Goal: Find contact information: Find contact information

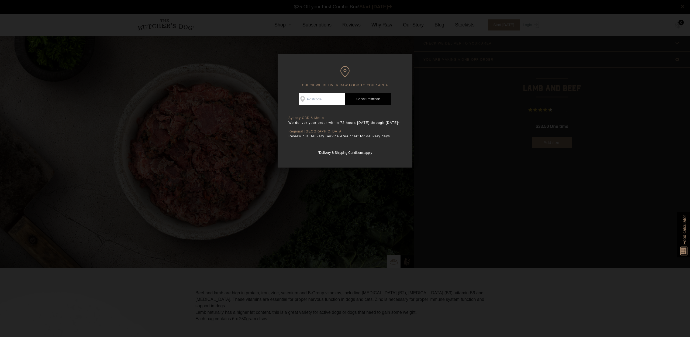
click at [413, 152] on div at bounding box center [345, 168] width 690 height 337
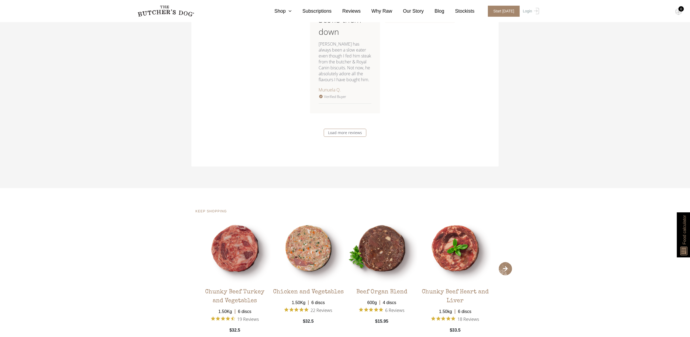
scroll to position [1055, 0]
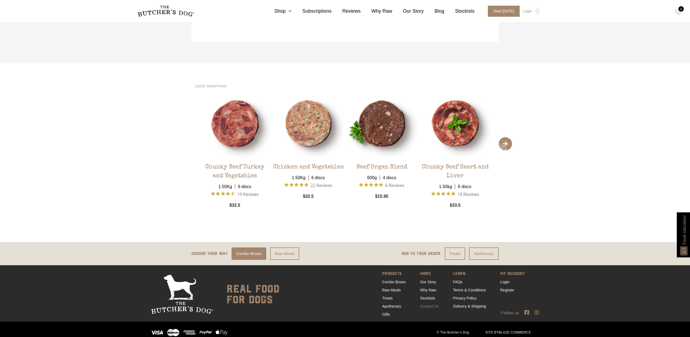
click at [427, 304] on link "Contact Us" at bounding box center [429, 306] width 19 height 4
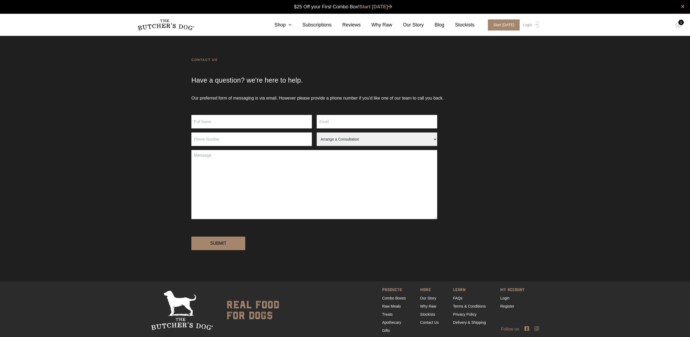
scroll to position [0, 0]
click at [556, 103] on div "Our preferred form of messaging is via email. However please provide a phone nu…" at bounding box center [345, 188] width 690 height 186
click at [0, 0] on body "Place order ✕ Get item availability info & delivery time for your location. SUB…" at bounding box center [345, 179] width 690 height 359
click at [540, 112] on div "Our preferred form of messaging is via email. However please provide a phone nu…" at bounding box center [345, 188] width 690 height 186
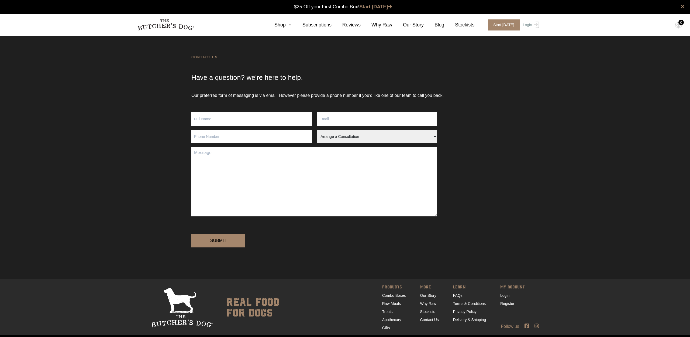
scroll to position [41, 0]
